Goal: Check status

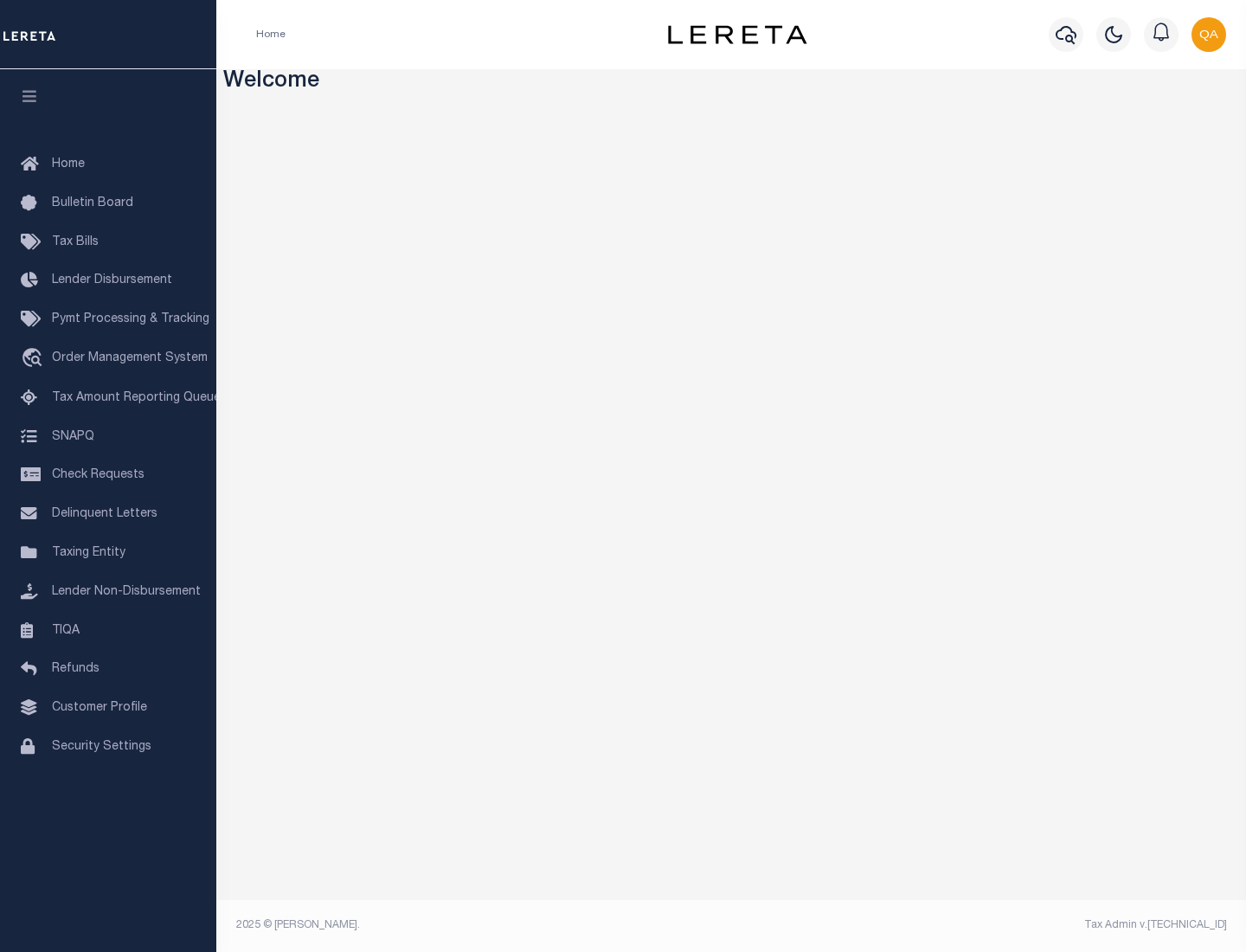
click at [108, 475] on span "Check Requests" at bounding box center [98, 474] width 93 height 12
select select "50"
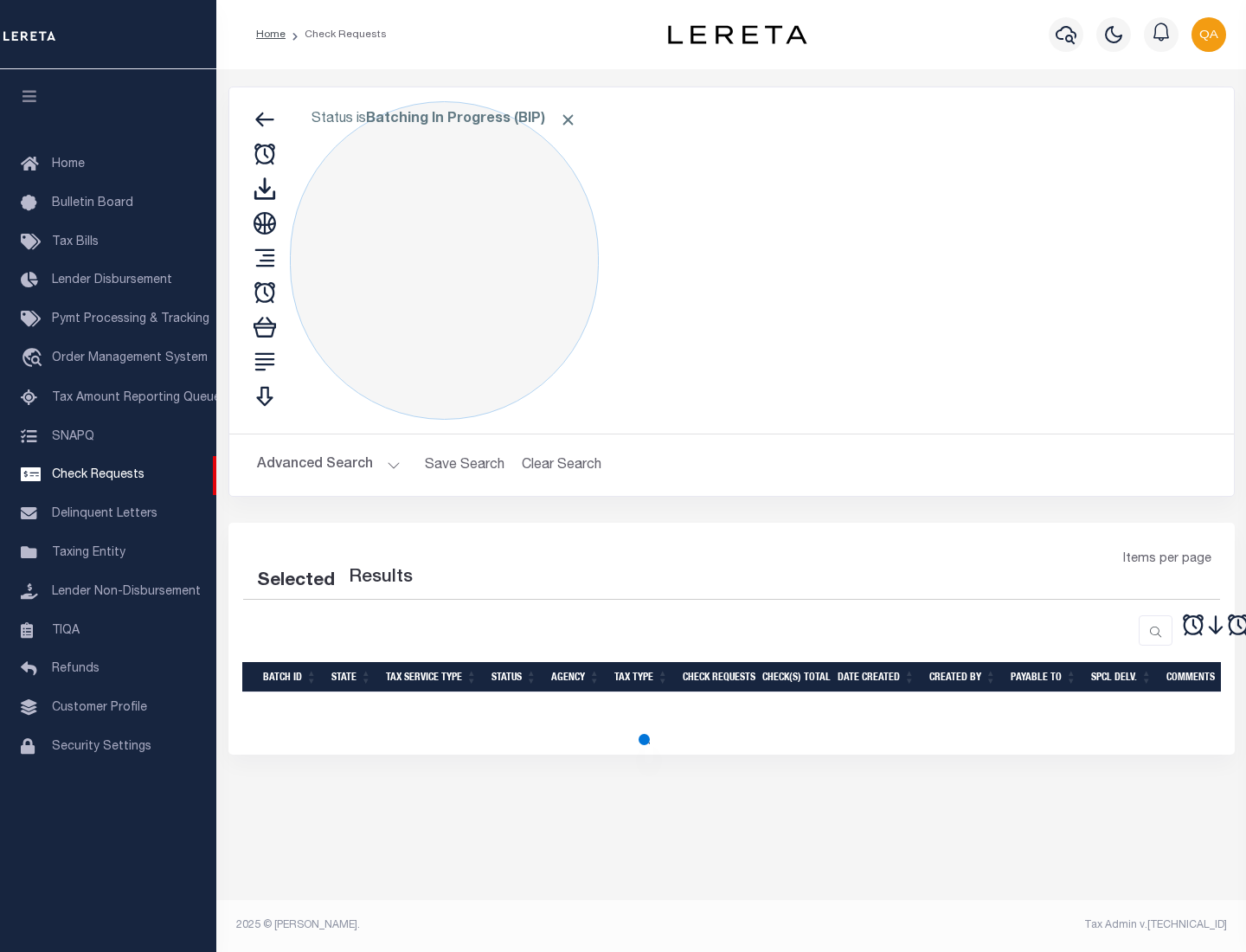
select select "50"
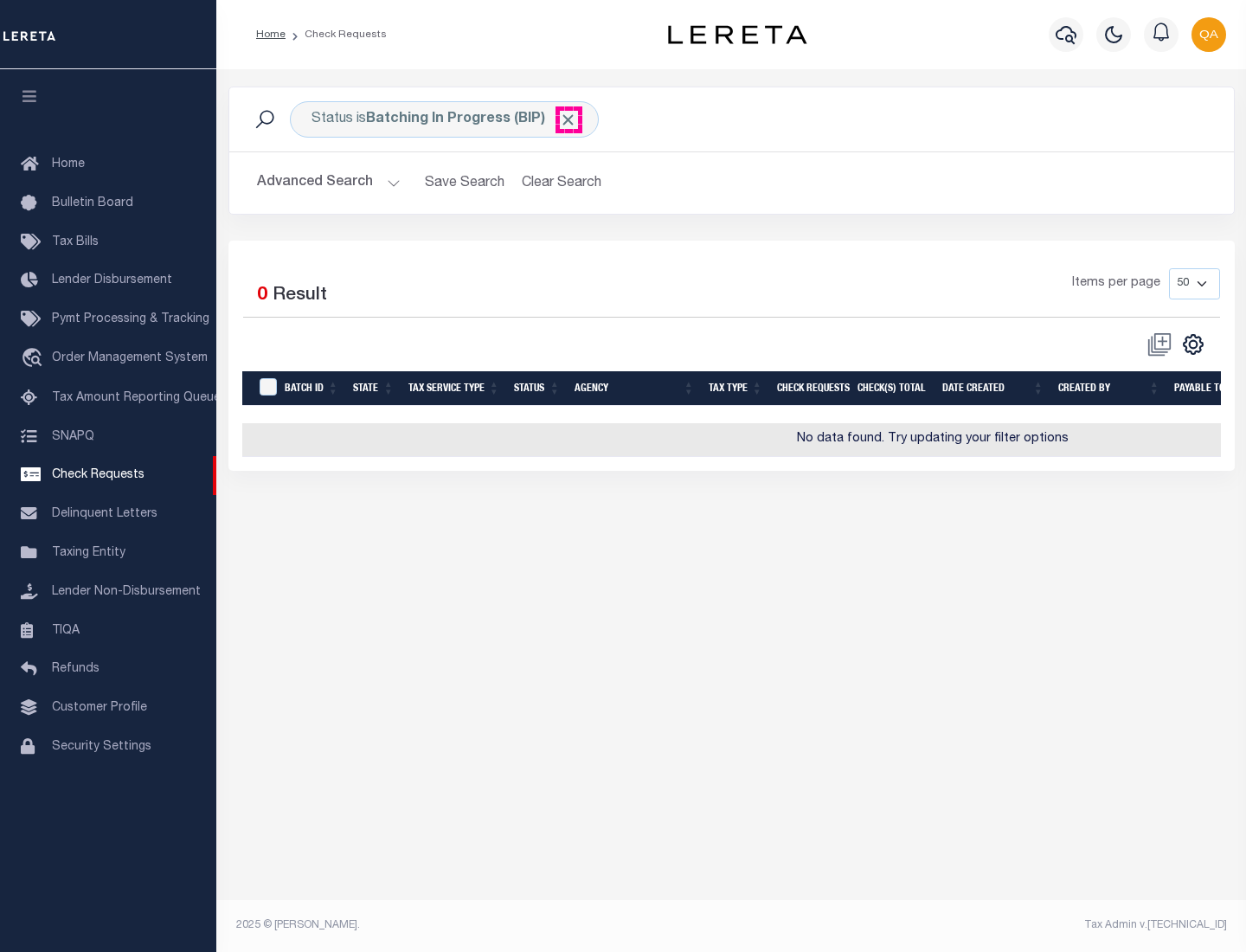
click at [569, 119] on span "Click to Remove" at bounding box center [568, 120] width 18 height 18
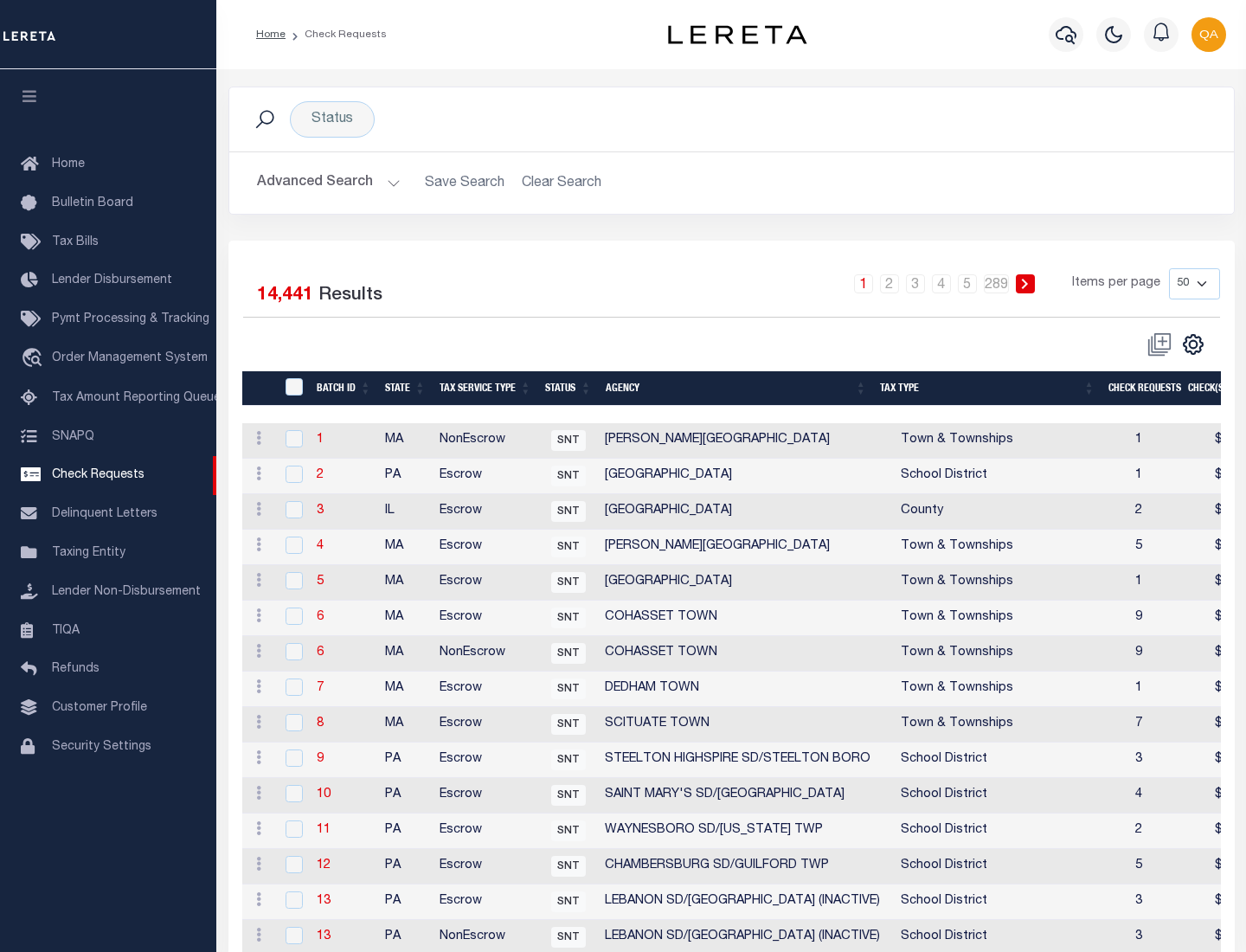
scroll to position [834, 0]
